Goal: Transaction & Acquisition: Download file/media

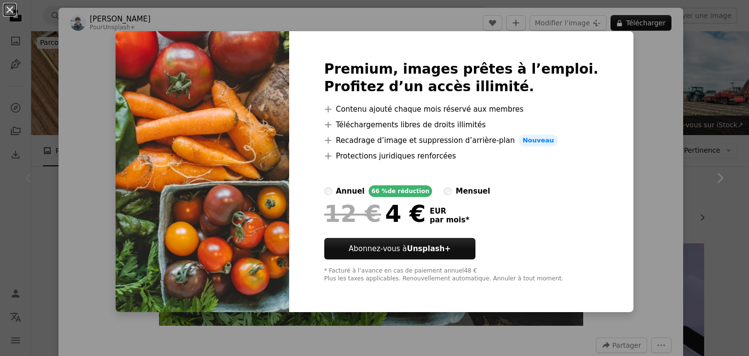
click at [696, 95] on div "An X shape Premium, images prêtes à l’emploi. Profitez d’un accès illimité. A p…" at bounding box center [374, 178] width 749 height 356
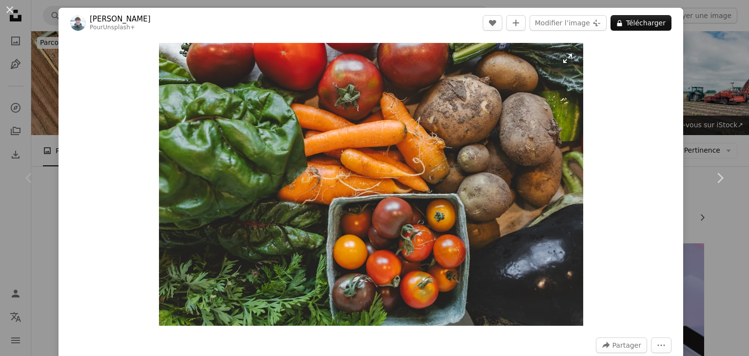
click at [166, 55] on img "Zoom sur cette image" at bounding box center [371, 184] width 424 height 283
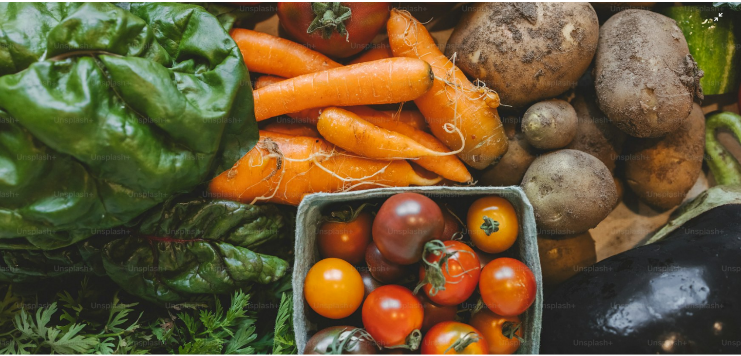
scroll to position [133, 0]
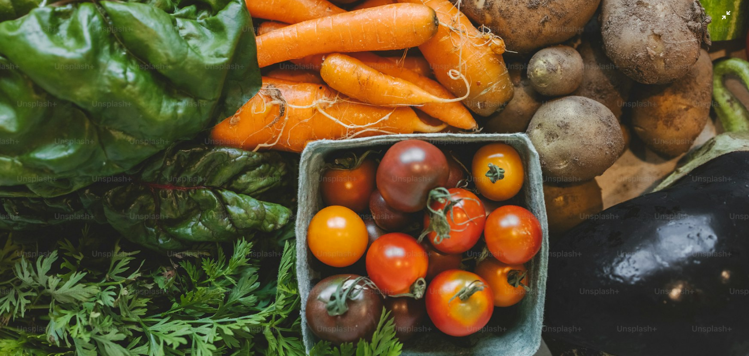
click at [717, 19] on img "Zoom arrière sur cette image" at bounding box center [375, 117] width 750 height 500
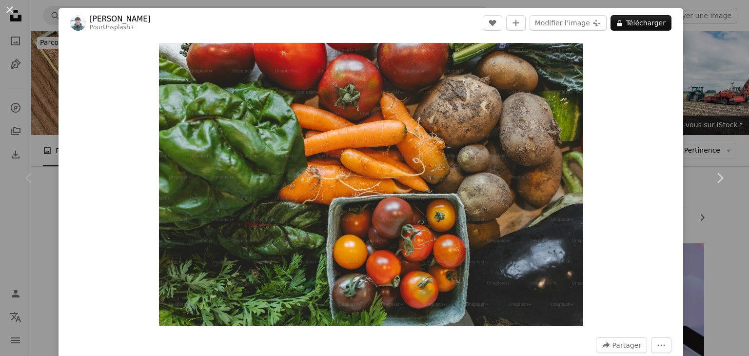
click at [694, 66] on div "An X shape Chevron left Chevron right [PERSON_NAME] Pour Unsplash+ A heart A pl…" at bounding box center [374, 178] width 749 height 356
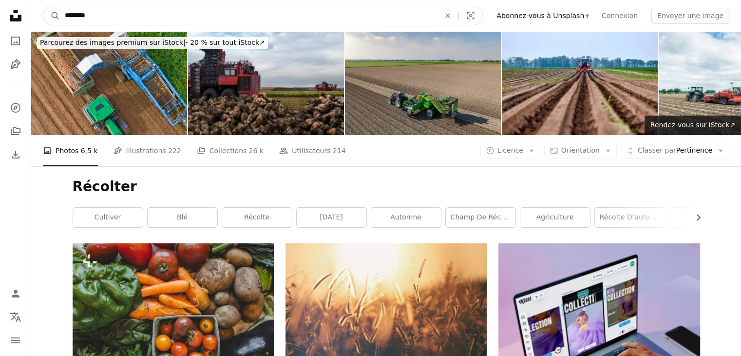
click at [84, 17] on input "********" at bounding box center [248, 15] width 377 height 19
type input "*"
type input "**********"
click button "A magnifying glass" at bounding box center [51, 15] width 17 height 19
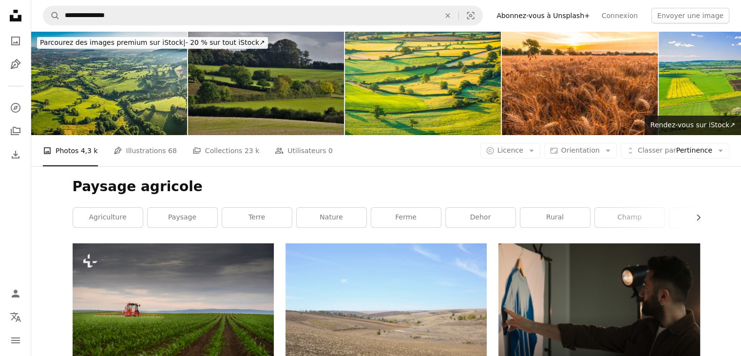
click at [219, 84] on img at bounding box center [266, 83] width 156 height 104
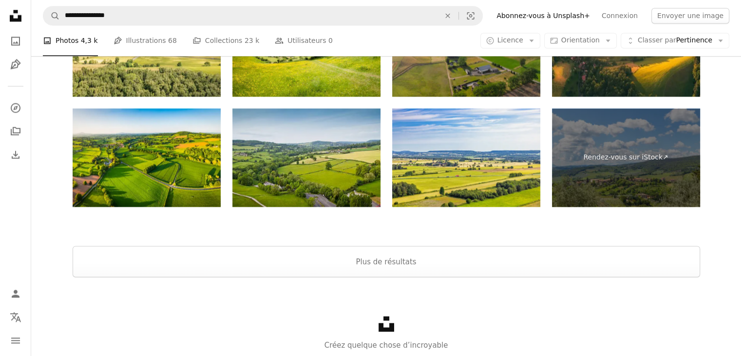
scroll to position [1609, 0]
